Goal: Use online tool/utility: Utilize a website feature to perform a specific function

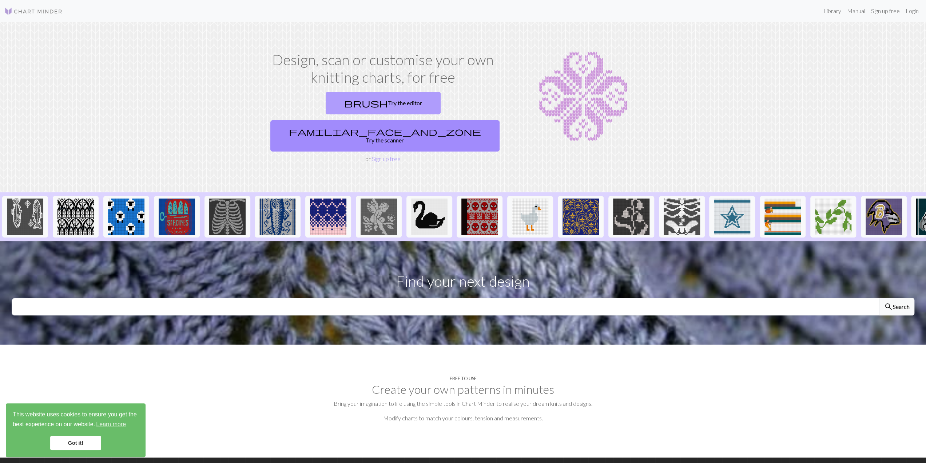
click at [357, 108] on link "brush Try the editor" at bounding box center [383, 103] width 115 height 23
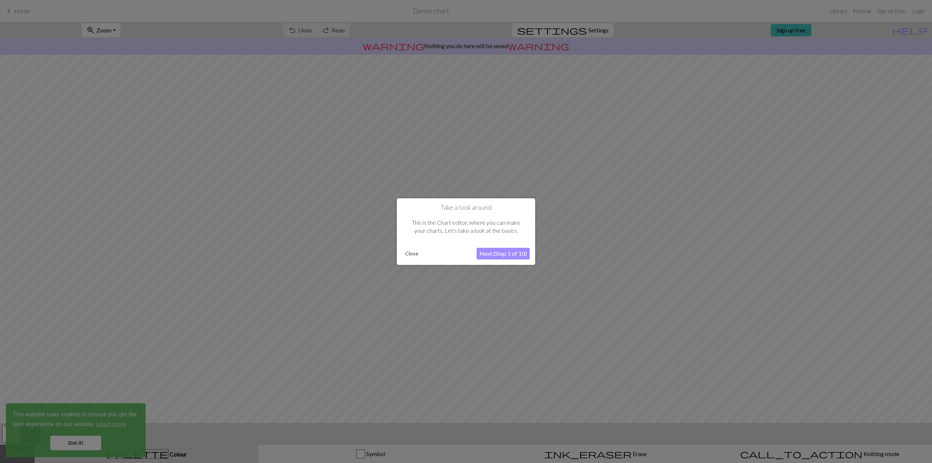
click at [515, 255] on button "Next (Step 1 of 10)" at bounding box center [502, 253] width 53 height 12
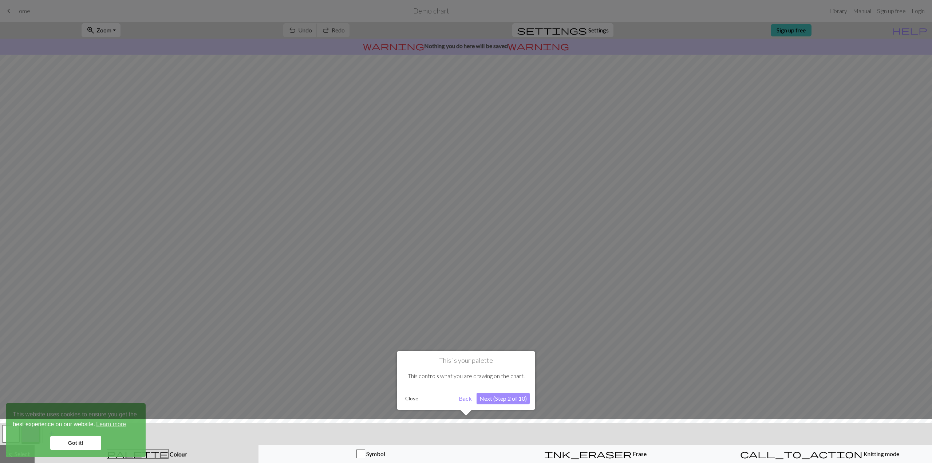
click at [486, 406] on div "This is your palette This controls what you are drawing on the chart. Close Bac…" at bounding box center [466, 380] width 138 height 59
click at [484, 399] on button "Next (Step 2 of 10)" at bounding box center [502, 398] width 53 height 12
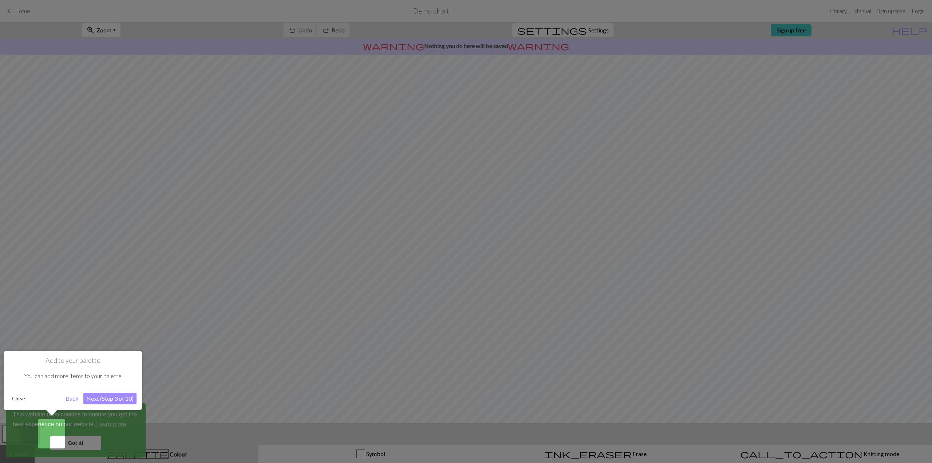
click at [89, 444] on div at bounding box center [466, 231] width 932 height 463
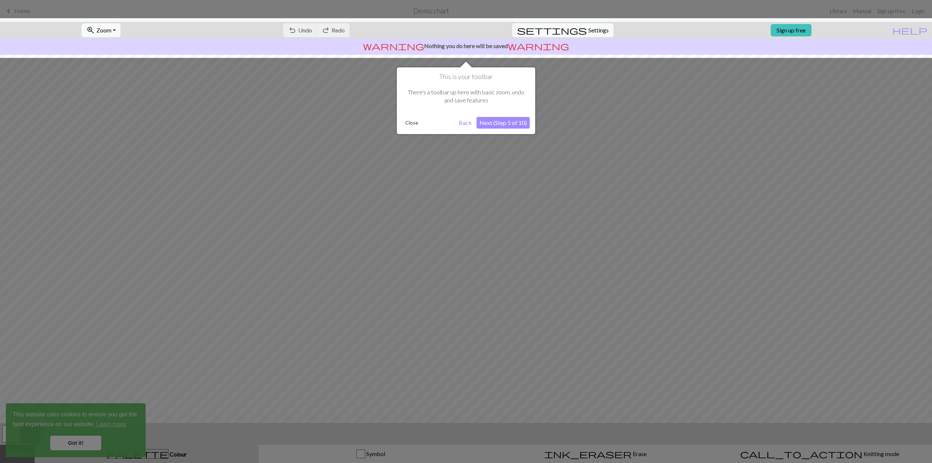
click at [488, 124] on button "Next (Step 5 of 10)" at bounding box center [502, 123] width 53 height 12
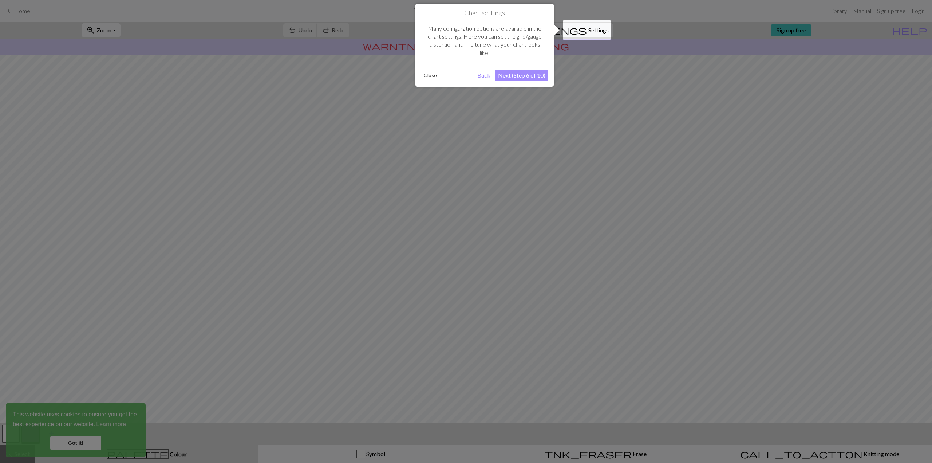
click at [507, 79] on button "Next (Step 6 of 10)" at bounding box center [521, 76] width 53 height 12
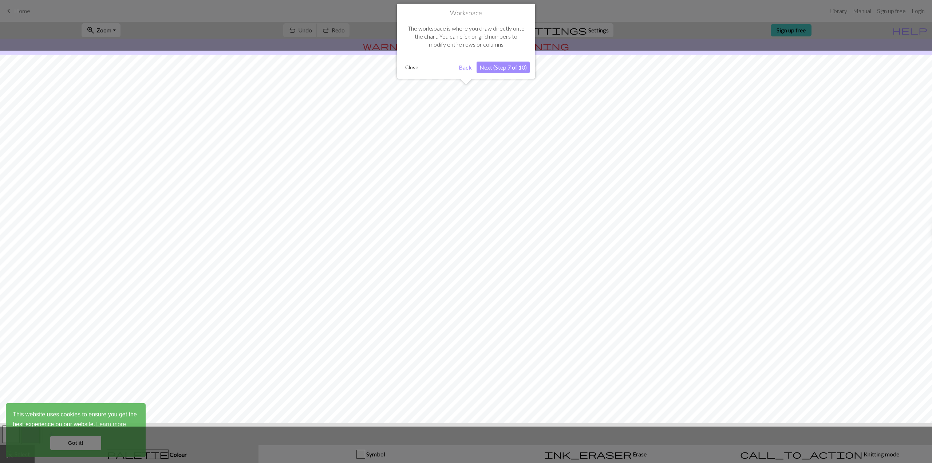
click at [504, 67] on button "Next (Step 7 of 10)" at bounding box center [502, 67] width 53 height 12
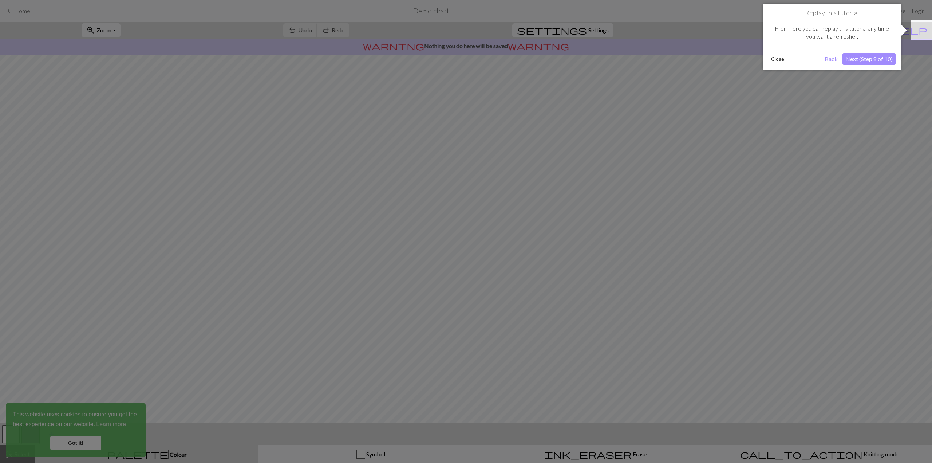
click at [875, 61] on button "Next (Step 8 of 10)" at bounding box center [868, 59] width 53 height 12
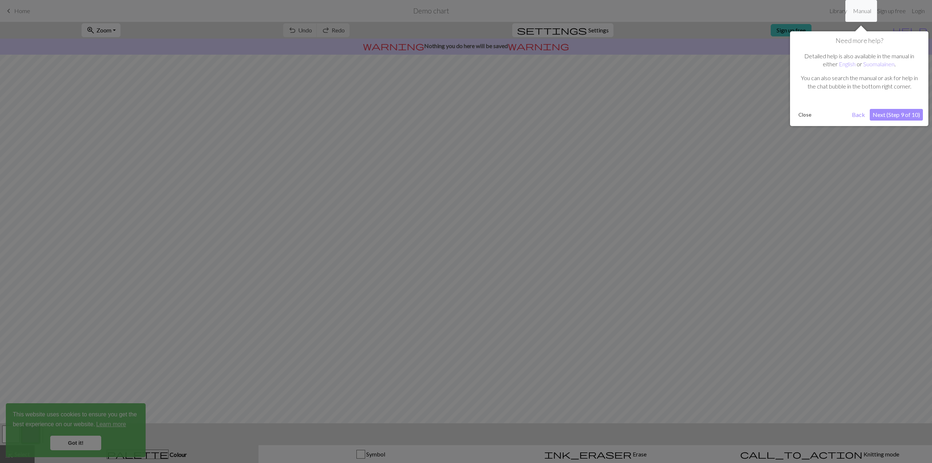
click at [891, 112] on button "Next (Step 9 of 10)" at bounding box center [895, 115] width 53 height 12
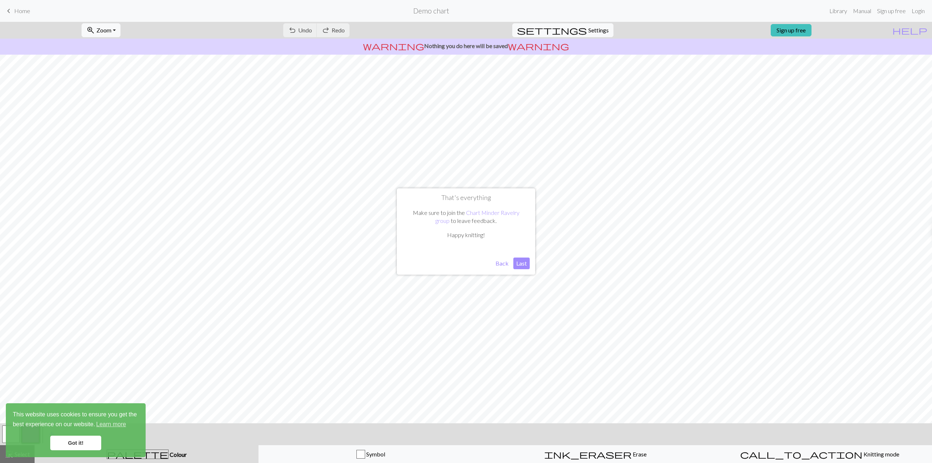
click at [522, 263] on button "Last" at bounding box center [521, 263] width 16 height 12
click at [317, 34] on button "undo Undo Undo" at bounding box center [300, 30] width 34 height 14
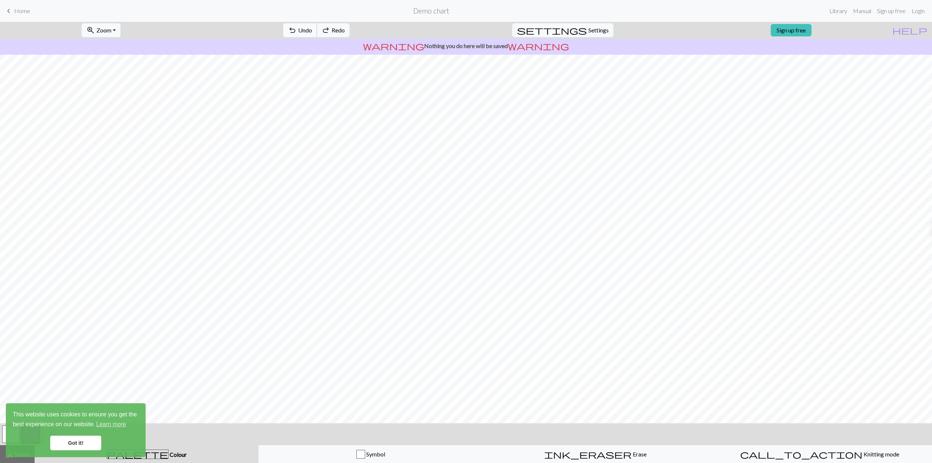
click at [317, 34] on button "undo Undo Undo" at bounding box center [300, 30] width 34 height 14
click at [338, 34] on div "undo Undo Undo redo Redo Redo" at bounding box center [316, 30] width 77 height 17
drag, startPoint x: 600, startPoint y: 457, endPoint x: 590, endPoint y: 446, distance: 14.4
click at [631, 456] on span "Erase" at bounding box center [638, 453] width 15 height 7
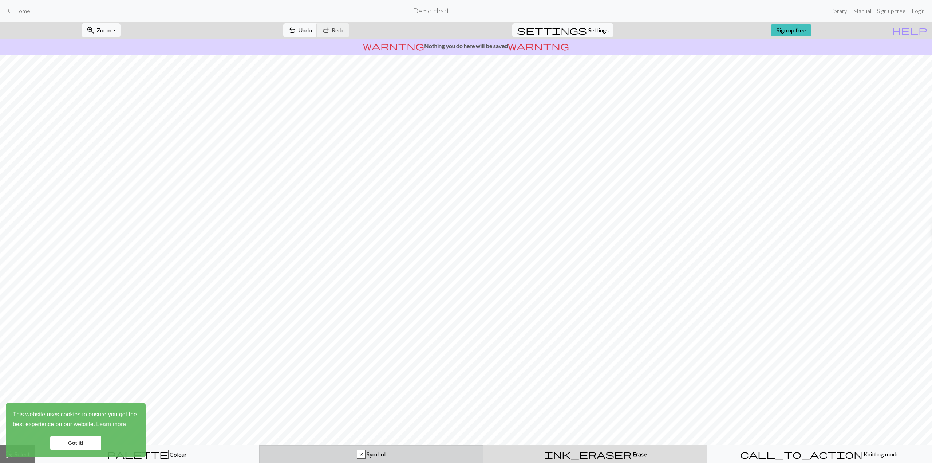
click at [364, 454] on div "x" at bounding box center [361, 454] width 8 height 9
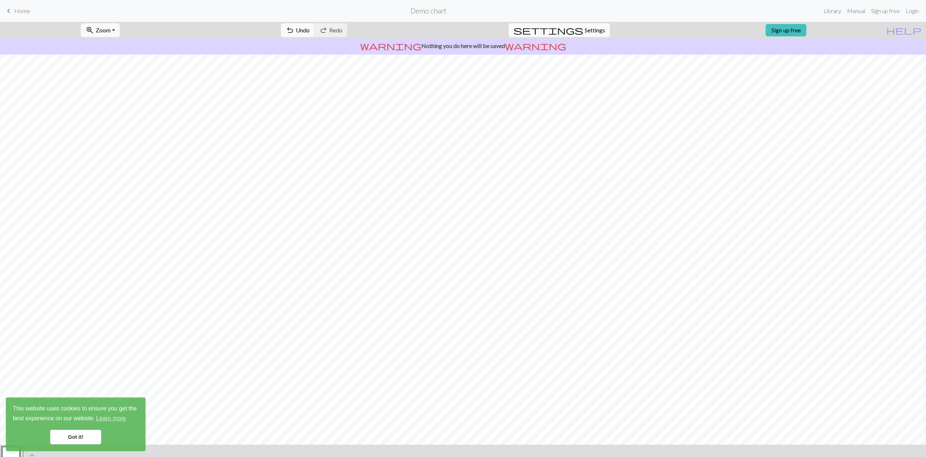
click at [88, 441] on link "Got it!" at bounding box center [75, 437] width 51 height 15
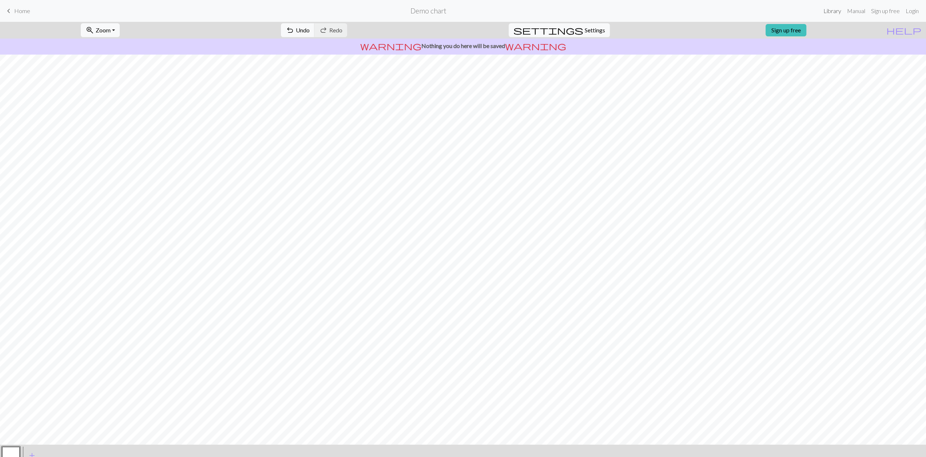
click at [840, 11] on link "Library" at bounding box center [833, 11] width 24 height 15
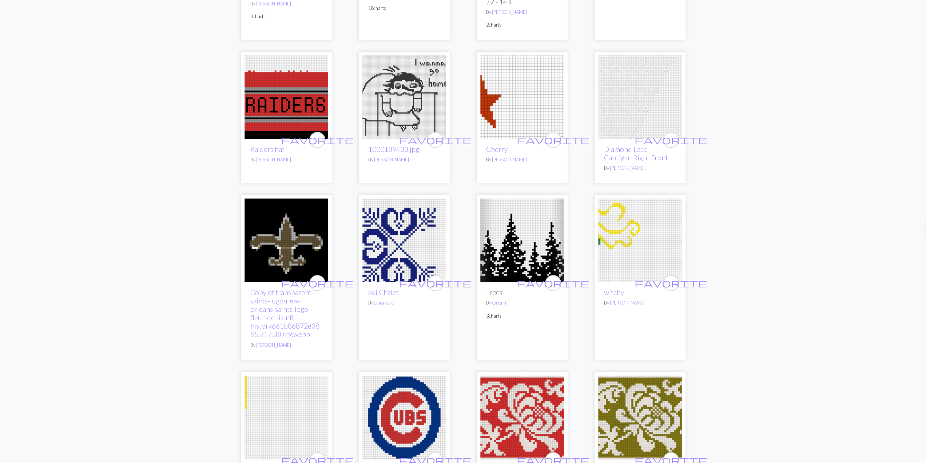
scroll to position [353, 0]
